Goal: Transaction & Acquisition: Purchase product/service

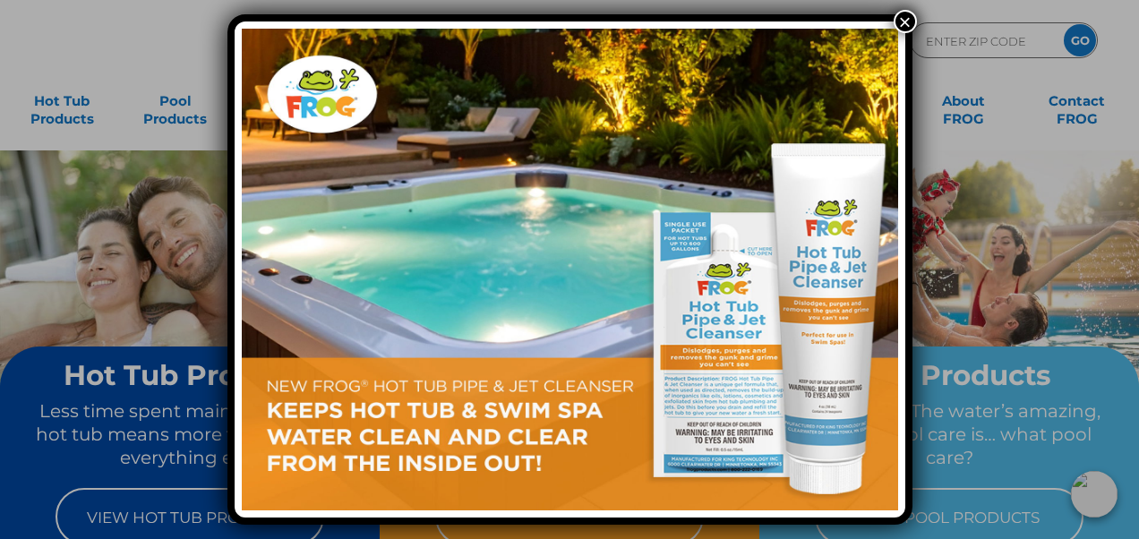
click at [907, 21] on button "×" at bounding box center [905, 21] width 23 height 23
click at [625, 322] on img at bounding box center [570, 270] width 656 height 482
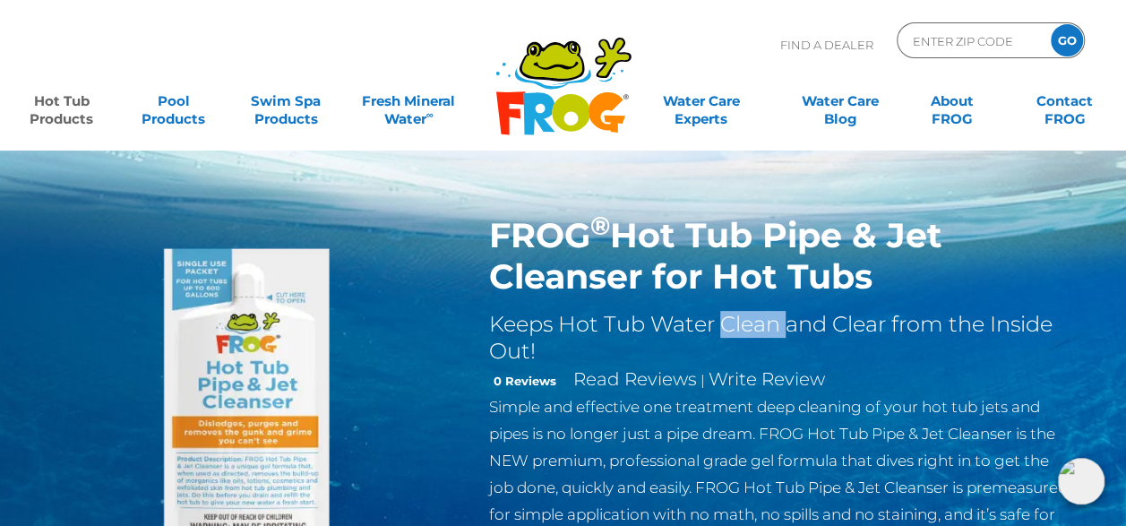
click at [411, 342] on img at bounding box center [258, 420] width 410 height 410
